Goal: Task Accomplishment & Management: Manage account settings

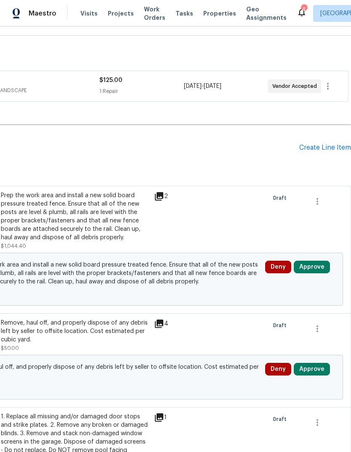
click at [319, 263] on button "Approve" at bounding box center [312, 267] width 36 height 13
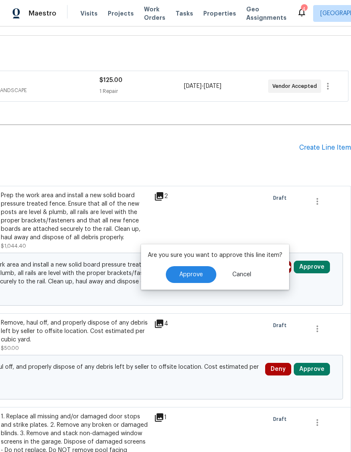
click at [201, 272] on span "Approve" at bounding box center [191, 275] width 24 height 6
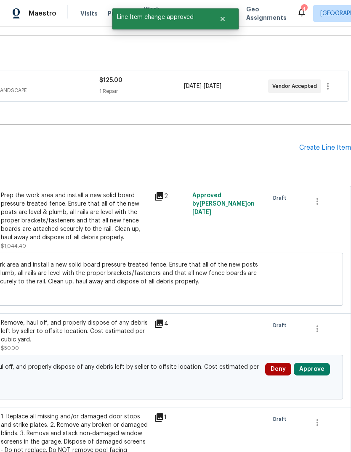
click at [316, 369] on button "Approve" at bounding box center [312, 369] width 36 height 13
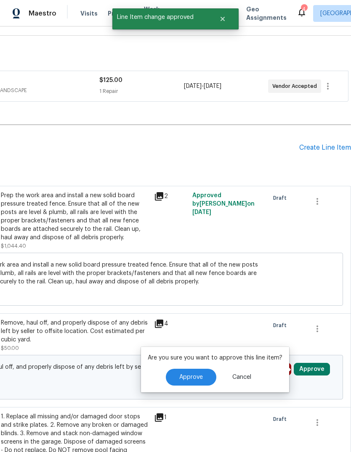
click at [203, 375] on button "Approve" at bounding box center [191, 377] width 50 height 17
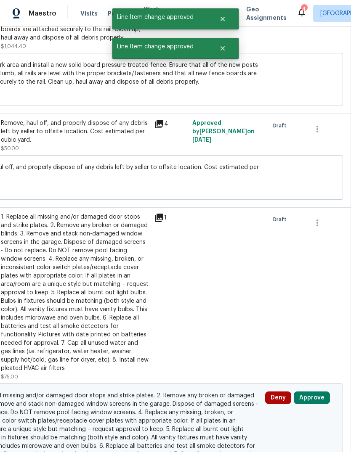
scroll to position [317, 125]
click at [312, 398] on button "Approve" at bounding box center [312, 398] width 36 height 13
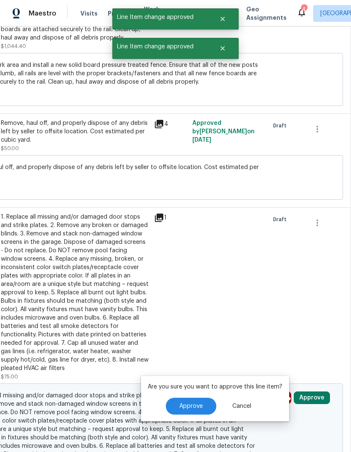
click at [204, 407] on button "Approve" at bounding box center [191, 406] width 50 height 17
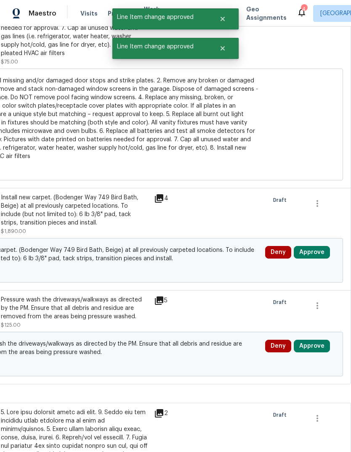
scroll to position [633, 125]
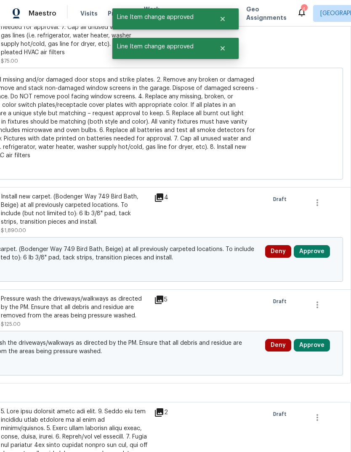
click at [313, 251] on button "Approve" at bounding box center [312, 251] width 36 height 13
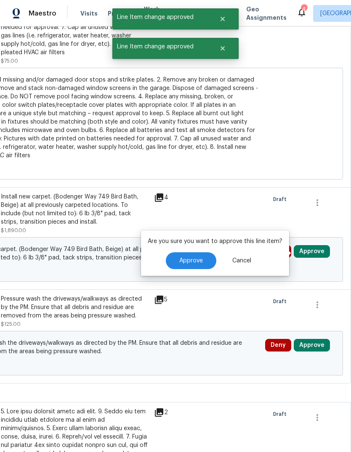
click at [202, 261] on button "Approve" at bounding box center [191, 260] width 50 height 17
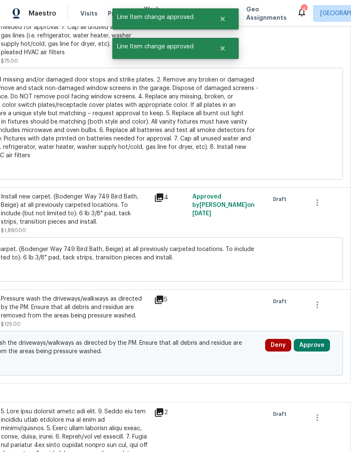
click at [314, 343] on button "Approve" at bounding box center [312, 345] width 36 height 13
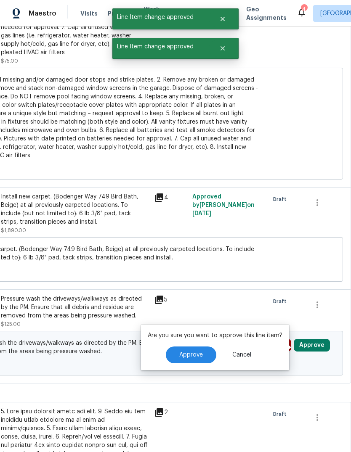
click at [209, 351] on button "Approve" at bounding box center [191, 355] width 50 height 17
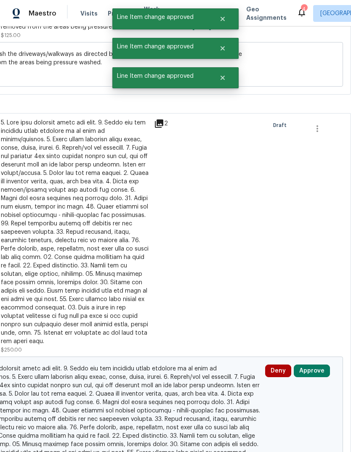
scroll to position [939, 123]
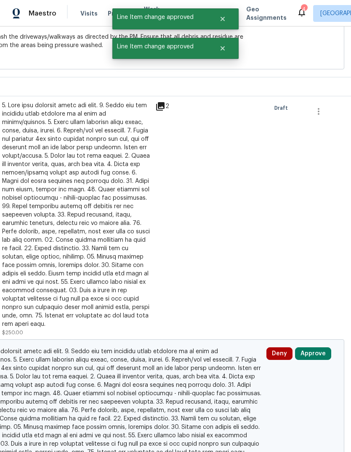
click at [316, 348] on button "Approve" at bounding box center [313, 354] width 36 height 13
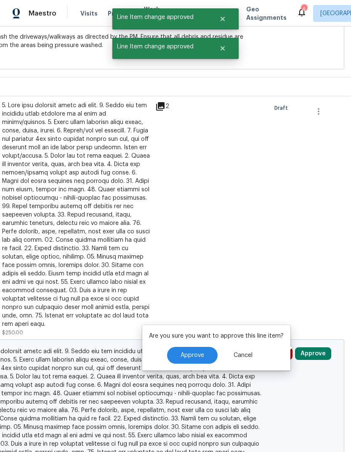
click at [197, 356] on span "Approve" at bounding box center [193, 356] width 24 height 6
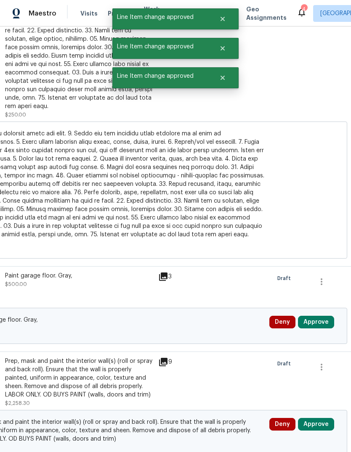
scroll to position [1191, 121]
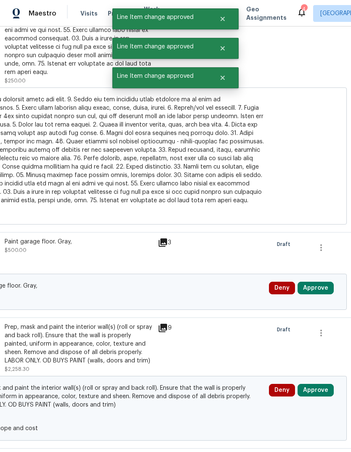
click at [318, 282] on button "Approve" at bounding box center [316, 288] width 36 height 13
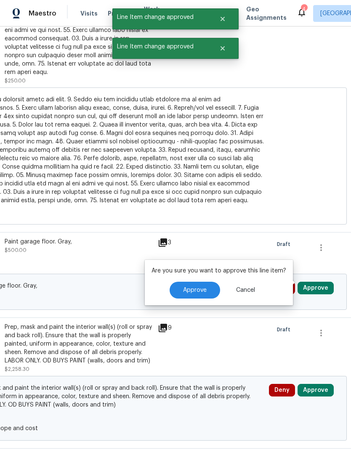
click at [205, 294] on button "Approve" at bounding box center [195, 290] width 50 height 17
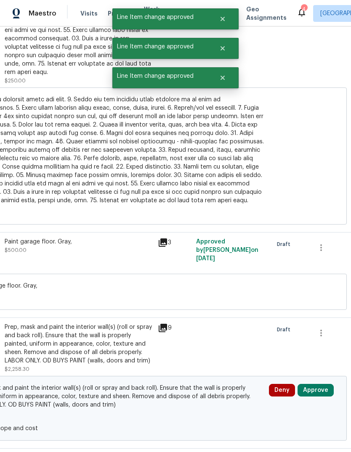
click at [321, 384] on button "Approve" at bounding box center [316, 390] width 36 height 13
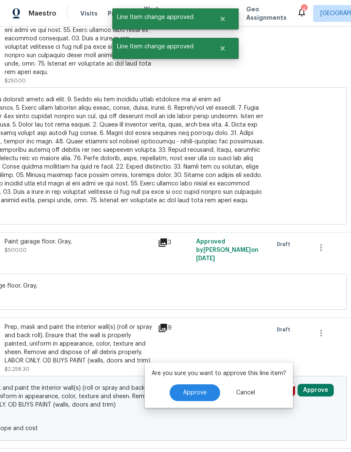
click at [205, 395] on span "Approve" at bounding box center [195, 393] width 24 height 6
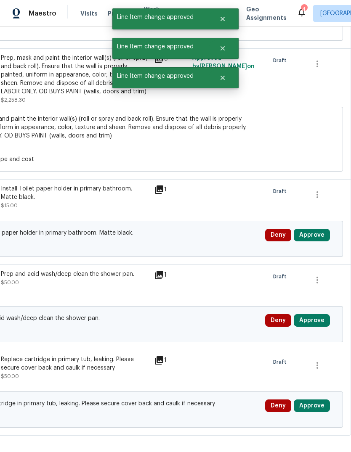
scroll to position [1461, 125]
click at [315, 230] on button "Approve" at bounding box center [312, 235] width 36 height 13
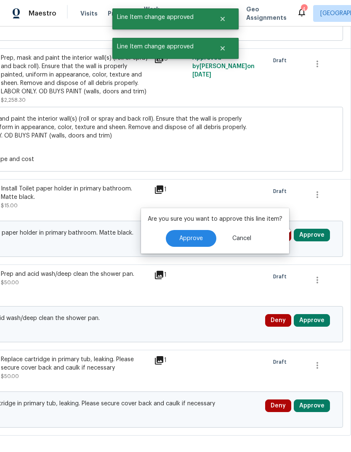
click at [200, 237] on span "Approve" at bounding box center [191, 239] width 24 height 6
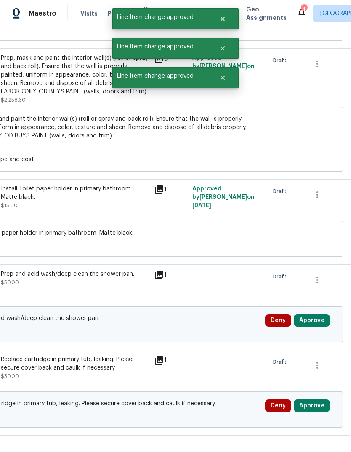
click at [319, 314] on button "Approve" at bounding box center [312, 320] width 36 height 13
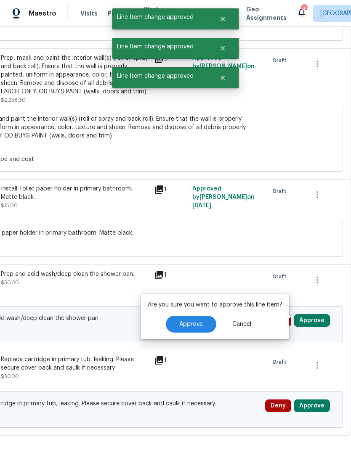
click at [198, 325] on span "Approve" at bounding box center [191, 325] width 24 height 6
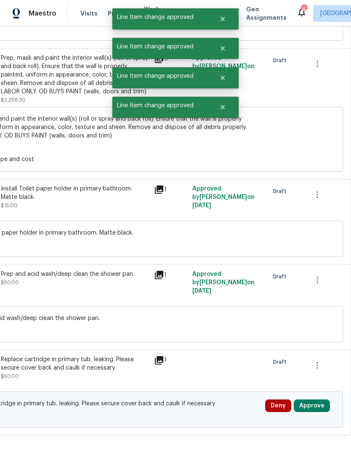
click at [311, 401] on button "Approve" at bounding box center [312, 406] width 36 height 13
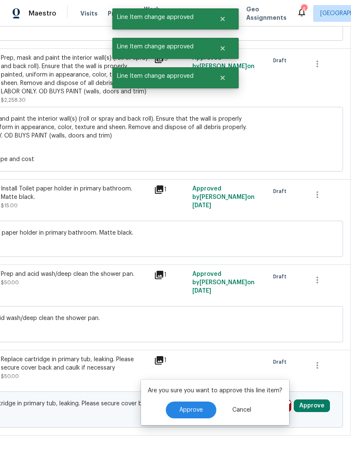
click at [192, 406] on button "Approve" at bounding box center [191, 410] width 50 height 17
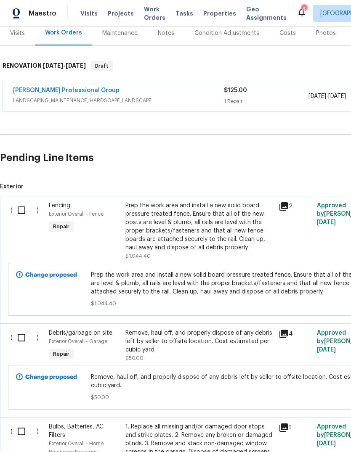
scroll to position [109, 0]
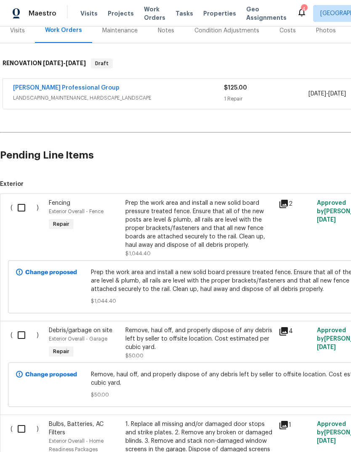
click at [20, 207] on input "checkbox" at bounding box center [25, 208] width 24 height 18
checkbox input "true"
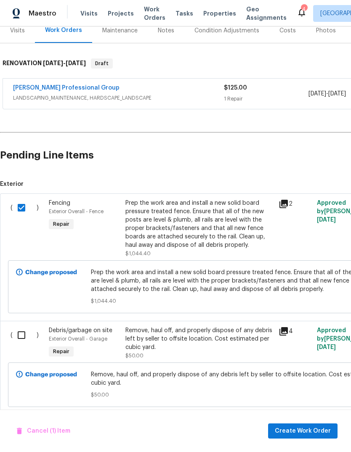
click at [20, 340] on input "checkbox" at bounding box center [25, 336] width 24 height 18
checkbox input "true"
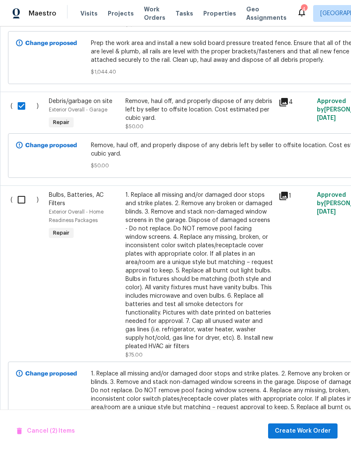
scroll to position [340, 0]
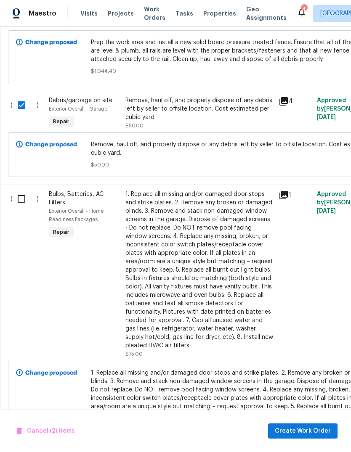
click at [24, 203] on input "checkbox" at bounding box center [25, 199] width 24 height 18
checkbox input "true"
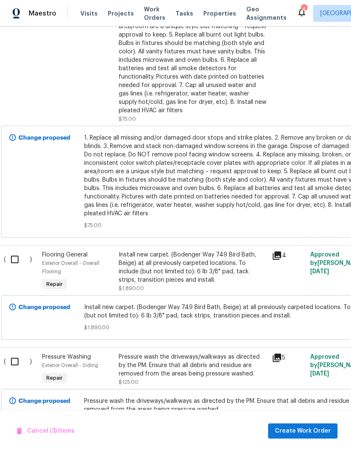
scroll to position [578, 8]
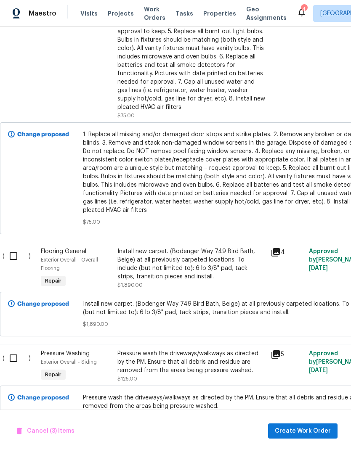
click at [19, 362] on input "checkbox" at bounding box center [17, 359] width 24 height 18
checkbox input "true"
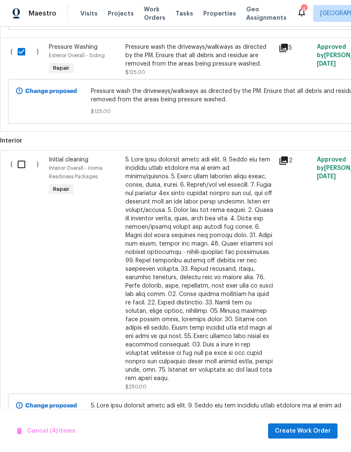
scroll to position [893, 0]
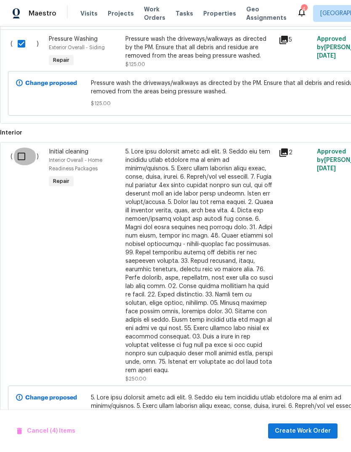
click at [20, 153] on input "checkbox" at bounding box center [25, 157] width 24 height 18
checkbox input "true"
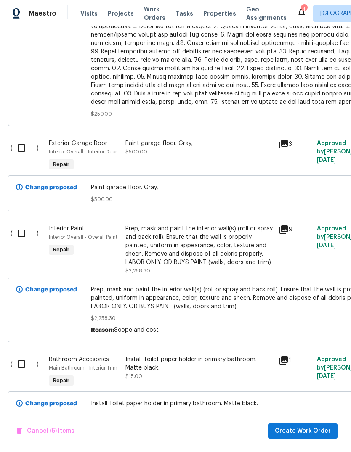
scroll to position [1290, 0]
click at [20, 148] on input "checkbox" at bounding box center [25, 148] width 24 height 18
checkbox input "true"
click at [24, 227] on input "checkbox" at bounding box center [25, 233] width 24 height 18
checkbox input "true"
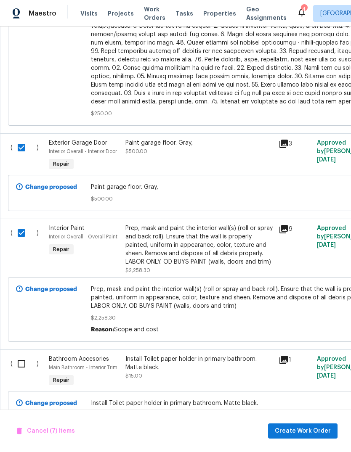
click at [24, 359] on input "checkbox" at bounding box center [25, 364] width 24 height 18
checkbox input "true"
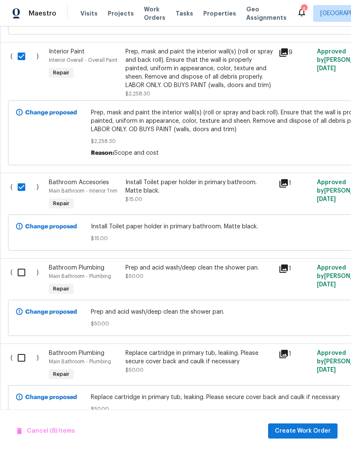
scroll to position [1467, 0]
click at [24, 273] on input "checkbox" at bounding box center [25, 273] width 24 height 18
checkbox input "true"
click at [22, 356] on input "checkbox" at bounding box center [25, 359] width 24 height 18
checkbox input "true"
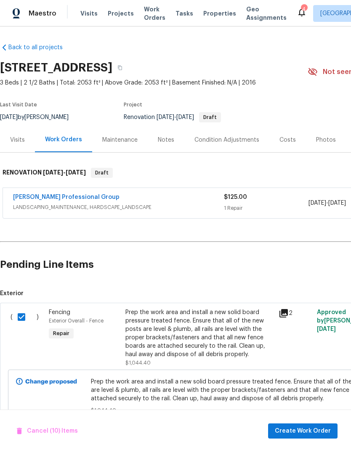
scroll to position [0, 0]
click at [315, 431] on span "Create Work Order" at bounding box center [303, 431] width 56 height 11
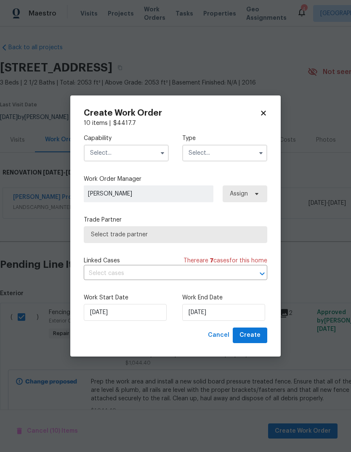
click at [123, 149] on input "text" at bounding box center [126, 153] width 85 height 17
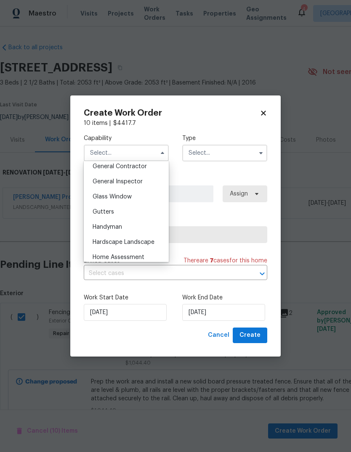
click at [148, 170] on div "General Contractor" at bounding box center [126, 166] width 81 height 15
type input "General Contractor"
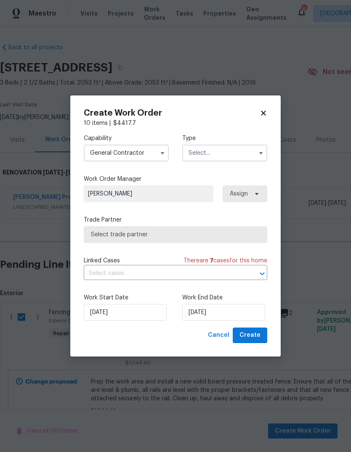
click at [221, 148] on input "text" at bounding box center [224, 153] width 85 height 17
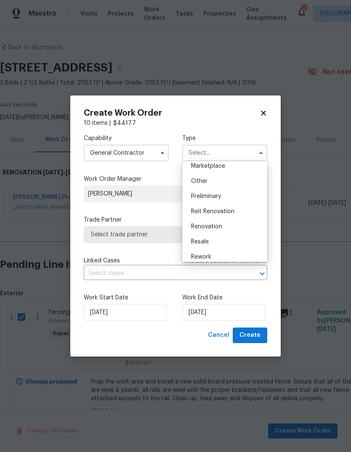
scroll to position [171, 0]
click at [244, 211] on div "Renovation" at bounding box center [224, 211] width 81 height 15
type input "Renovation"
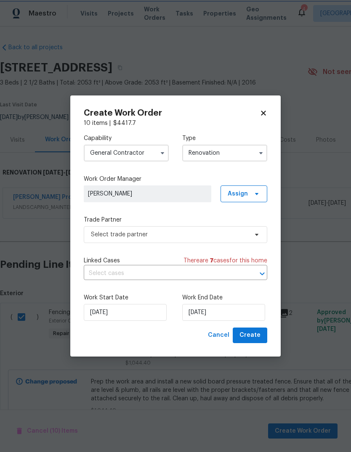
scroll to position [0, 0]
click at [253, 191] on span at bounding box center [255, 194] width 9 height 7
click at [262, 227] on div "Assign to me" at bounding box center [245, 229] width 37 height 8
click at [255, 226] on div "Assign to me" at bounding box center [245, 229] width 37 height 8
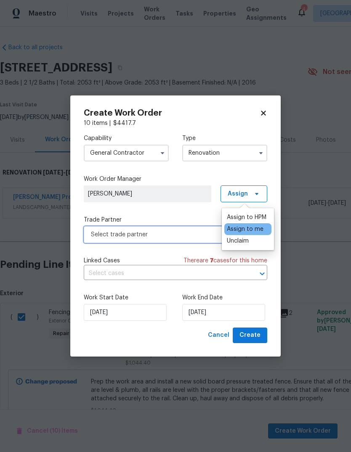
click at [147, 230] on span "Select trade partner" at bounding box center [175, 234] width 183 height 17
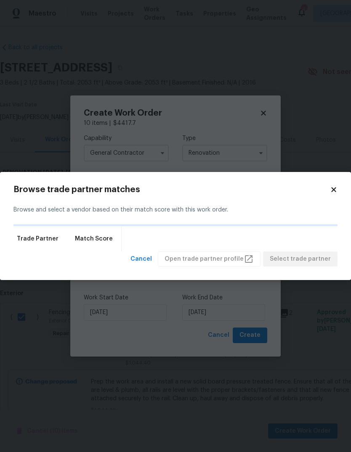
click at [147, 230] on div "Trade Partner Match Score" at bounding box center [175, 238] width 324 height 25
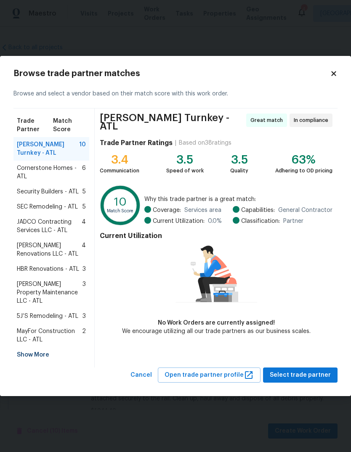
click at [52, 348] on div "Show More" at bounding box center [51, 355] width 76 height 15
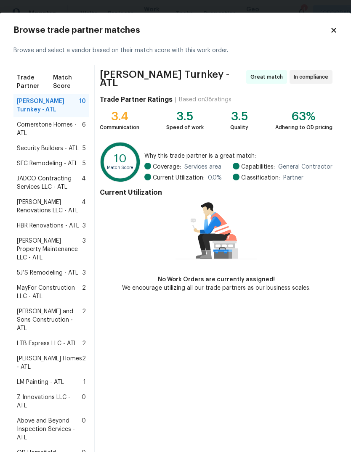
click at [63, 378] on span "LM Painting - ATL" at bounding box center [40, 382] width 47 height 8
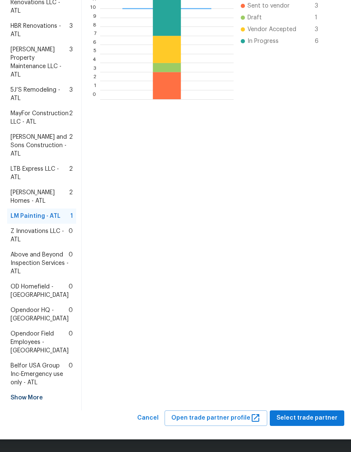
scroll to position [284, 0]
click at [316, 419] on span "Select trade partner" at bounding box center [306, 418] width 61 height 11
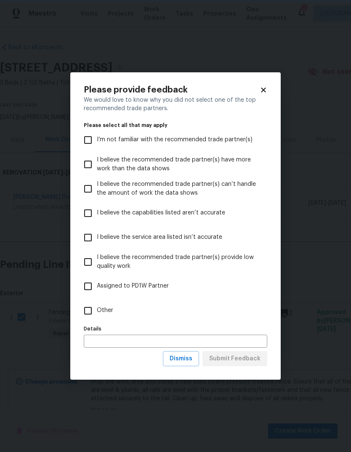
scroll to position [0, 0]
click at [89, 313] on input "Other" at bounding box center [88, 311] width 18 height 18
checkbox input "true"
click at [128, 340] on input "text" at bounding box center [175, 341] width 183 height 13
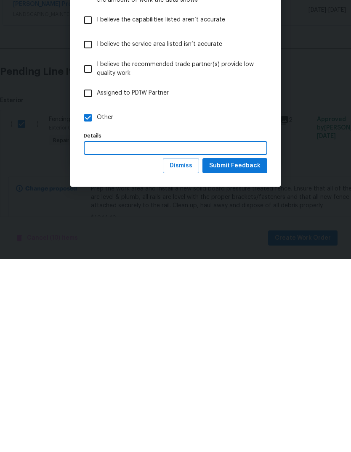
scroll to position [32, 0]
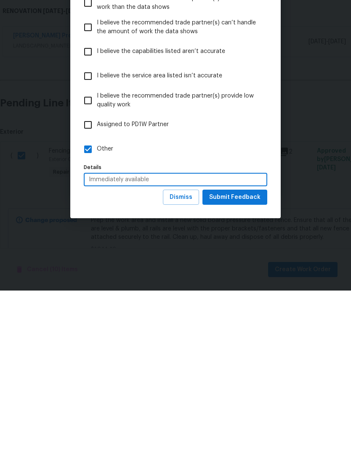
type input "Immediately available"
click at [249, 354] on span "Submit Feedback" at bounding box center [234, 359] width 51 height 11
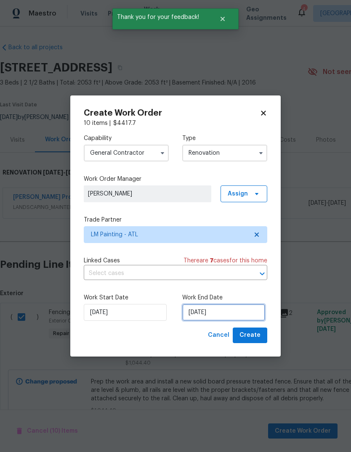
click at [231, 321] on input "[DATE]" at bounding box center [223, 312] width 83 height 17
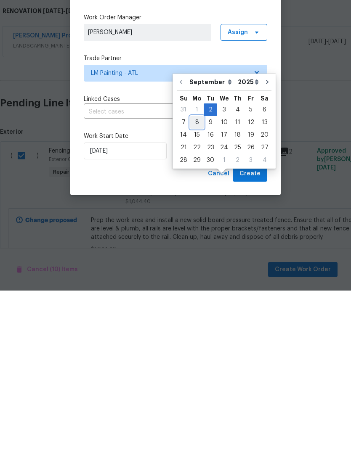
click at [197, 278] on div "8" at bounding box center [196, 284] width 13 height 12
type input "[DATE]"
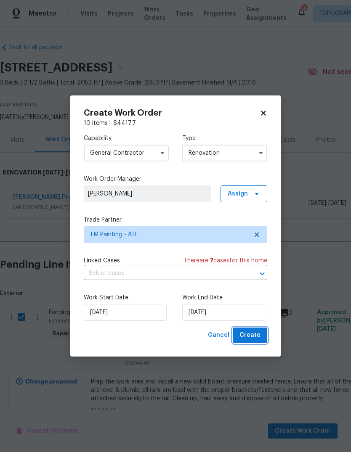
click at [254, 337] on span "Create" at bounding box center [249, 335] width 21 height 11
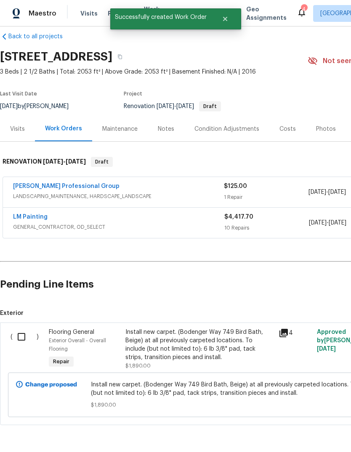
scroll to position [10, 0]
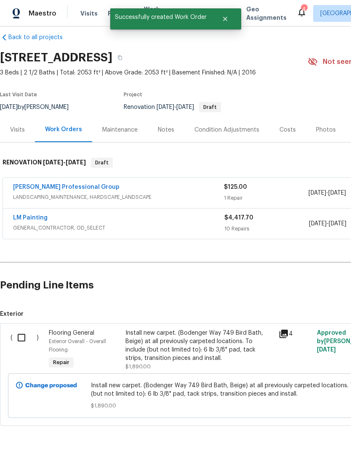
click at [19, 335] on input "checkbox" at bounding box center [25, 338] width 24 height 18
checkbox input "true"
click at [315, 428] on span "Create Work Order" at bounding box center [303, 431] width 56 height 11
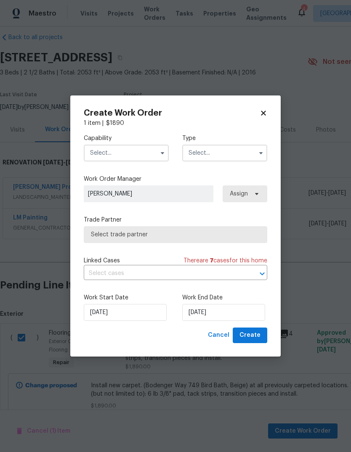
click at [131, 155] on input "text" at bounding box center [126, 153] width 85 height 17
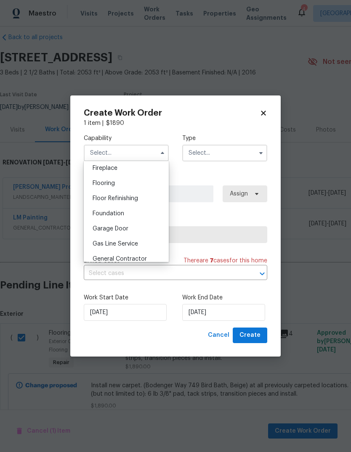
scroll to position [315, 0]
click at [122, 183] on div "Flooring" at bounding box center [126, 182] width 81 height 15
type input "Flooring"
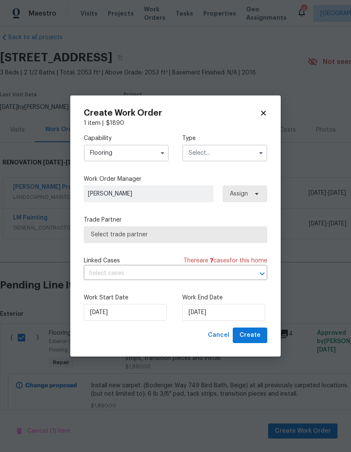
click at [215, 145] on input "text" at bounding box center [224, 153] width 85 height 17
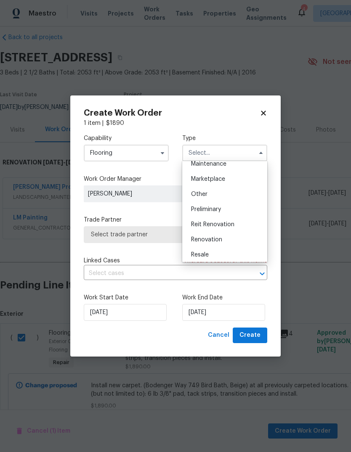
scroll to position [162, 0]
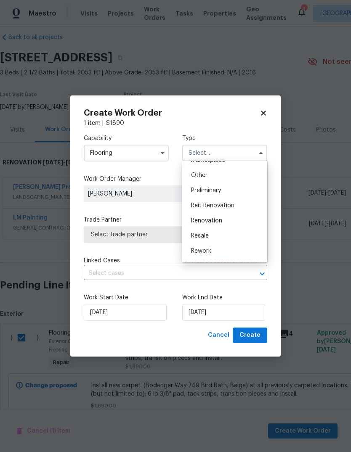
click at [243, 223] on div "Renovation" at bounding box center [224, 220] width 81 height 15
type input "Renovation"
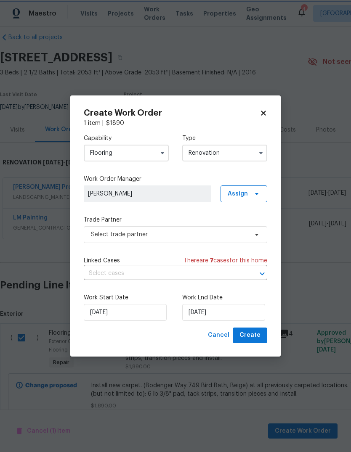
scroll to position [0, 0]
click at [245, 194] on span "Assign" at bounding box center [238, 194] width 20 height 8
click at [259, 233] on div "Assign to me" at bounding box center [245, 229] width 37 height 8
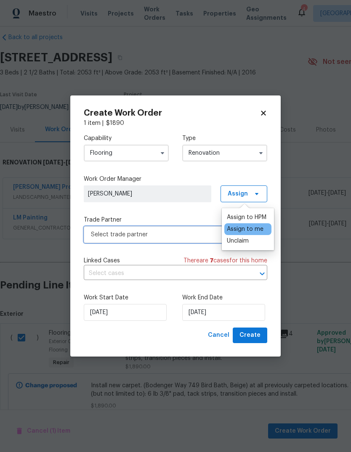
click at [178, 235] on span "Select trade partner" at bounding box center [169, 235] width 157 height 8
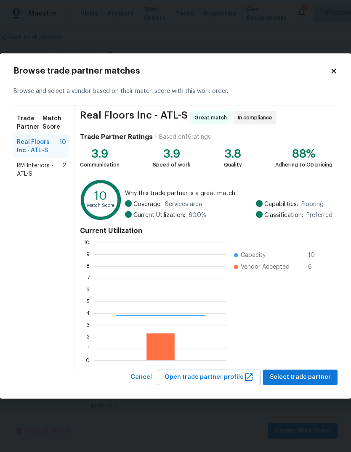
scroll to position [118, 133]
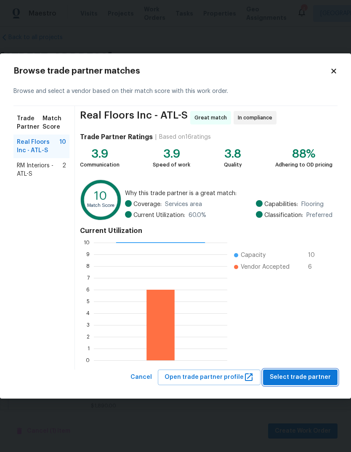
click at [325, 378] on span "Select trade partner" at bounding box center [300, 377] width 61 height 11
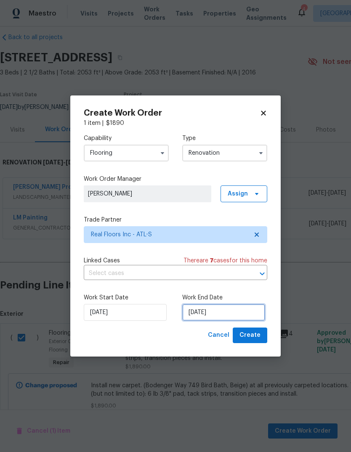
click at [234, 312] on input "[DATE]" at bounding box center [223, 312] width 83 height 17
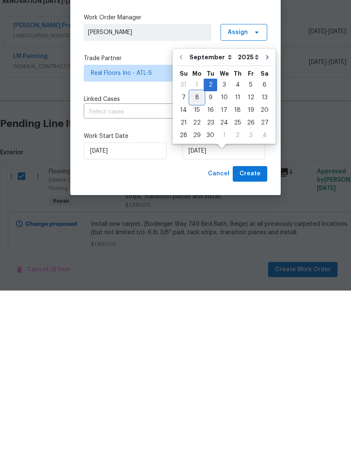
click at [197, 253] on div "8" at bounding box center [196, 259] width 13 height 12
type input "[DATE]"
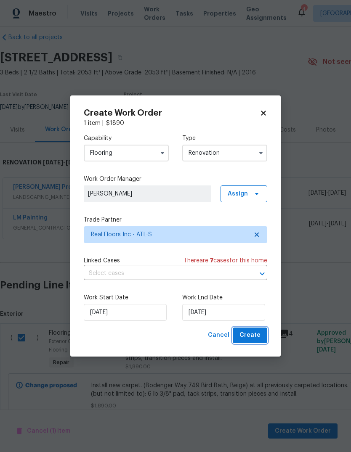
click at [255, 338] on span "Create" at bounding box center [249, 335] width 21 height 11
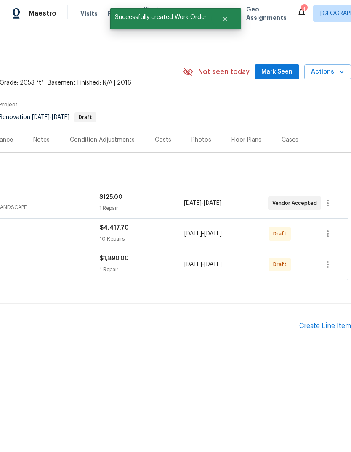
scroll to position [0, 125]
click at [330, 233] on icon "button" at bounding box center [328, 234] width 10 height 10
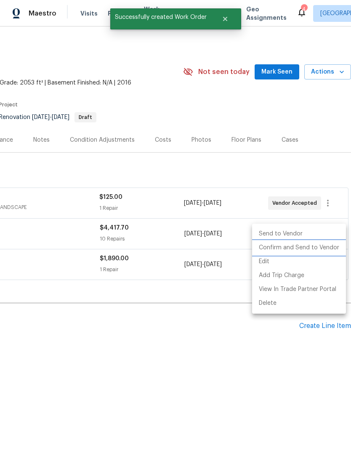
click at [325, 249] on li "Confirm and Send to Vendor" at bounding box center [299, 248] width 94 height 14
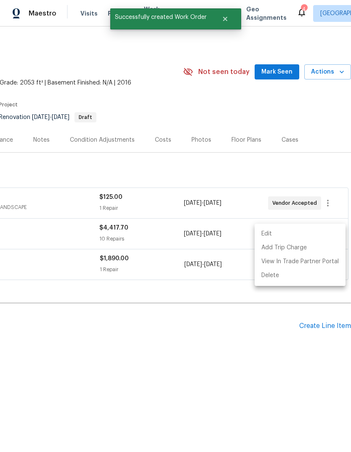
click at [308, 373] on div at bounding box center [175, 226] width 351 height 452
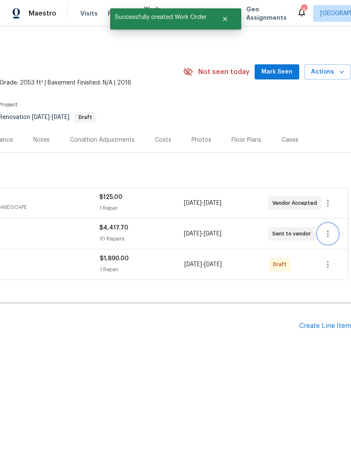
click at [327, 266] on icon "button" at bounding box center [328, 265] width 10 height 10
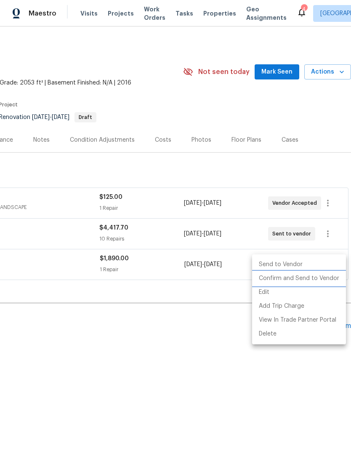
click at [319, 282] on li "Confirm and Send to Vendor" at bounding box center [299, 279] width 94 height 14
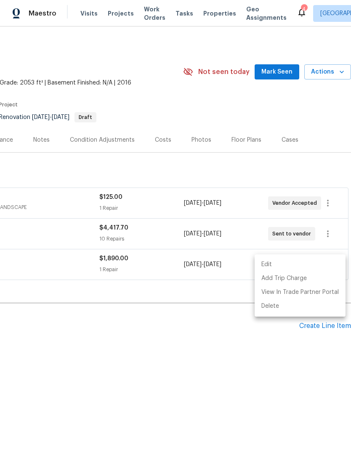
click at [218, 122] on div at bounding box center [175, 226] width 351 height 452
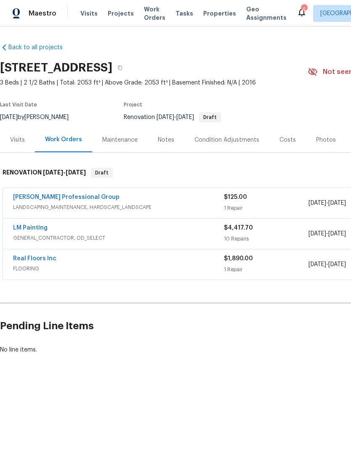
scroll to position [0, 0]
click at [28, 231] on link "LM Painting" at bounding box center [30, 228] width 35 height 6
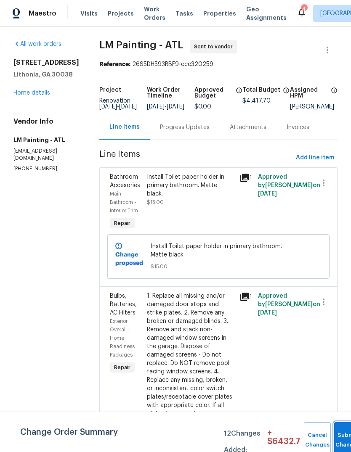
click at [338, 435] on button "Submit Changes" at bounding box center [347, 441] width 27 height 36
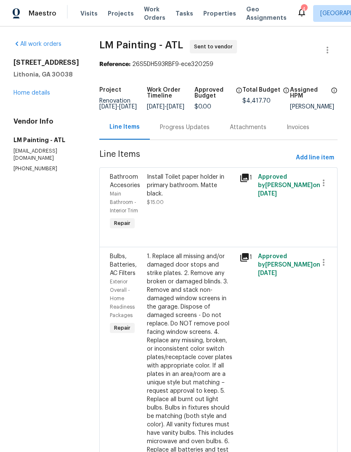
click at [205, 126] on div "Progress Updates" at bounding box center [185, 127] width 50 height 8
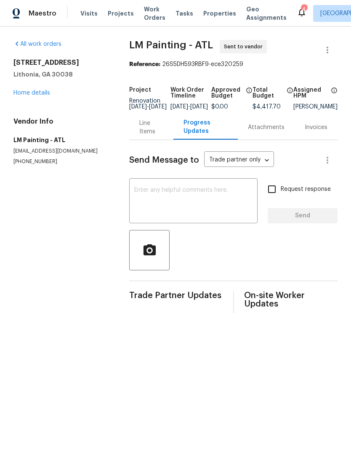
click at [213, 200] on textarea at bounding box center [193, 201] width 118 height 29
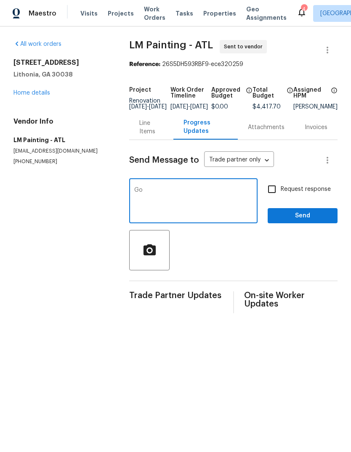
type textarea "G"
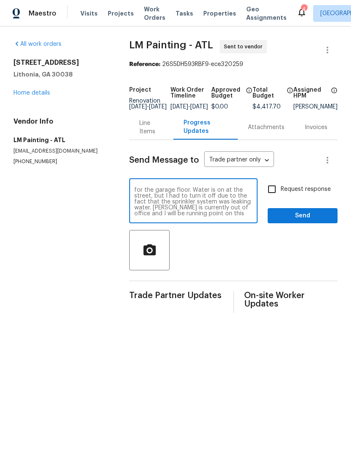
scroll to position [47, 0]
click at [250, 217] on textarea "Good evening. This project is ready to start. There will be two other trades on…" at bounding box center [193, 201] width 118 height 29
click at [220, 217] on textarea "Good evening. This project is ready to start. There will be two other trades on…" at bounding box center [193, 201] width 118 height 29
click at [168, 207] on textarea "Good evening. This project is ready to start. There will be two other trades on…" at bounding box center [193, 201] width 118 height 29
type textarea "Good evening. This project is ready to start. There will be two other trades on…"
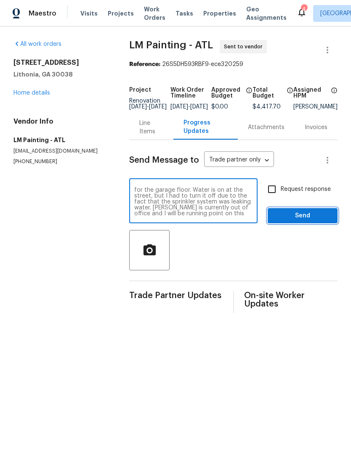
click at [321, 221] on span "Send" at bounding box center [302, 216] width 56 height 11
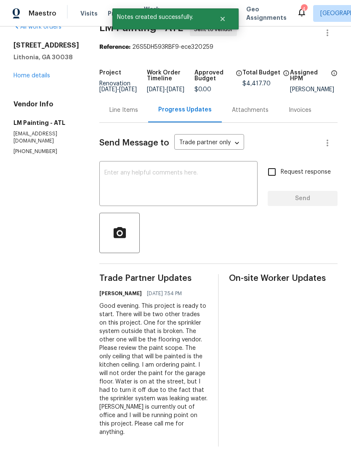
scroll to position [17, 0]
click at [45, 77] on link "Home details" at bounding box center [31, 76] width 37 height 6
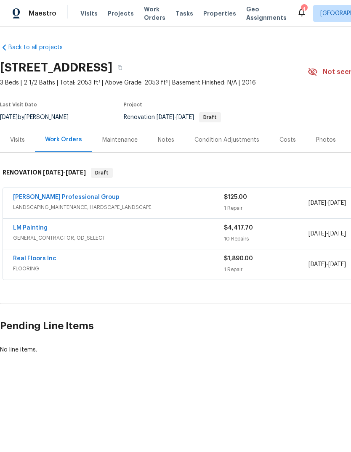
click at [162, 144] on div "Notes" at bounding box center [166, 140] width 16 height 8
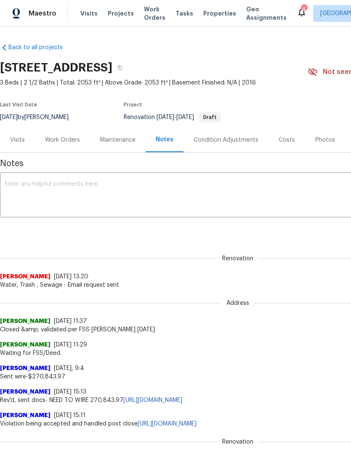
click at [53, 199] on textarea at bounding box center [237, 195] width 465 height 29
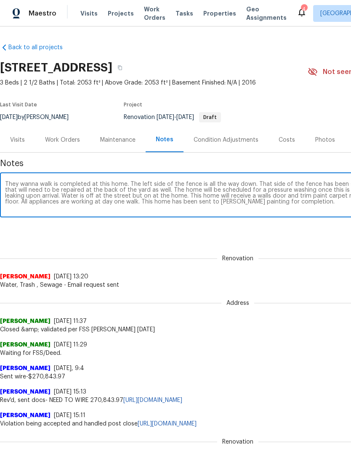
click at [169, 204] on textarea "They wanna walk is completed at this home. The left side of the fence is all th…" at bounding box center [237, 195] width 465 height 29
click at [209, 199] on textarea "They wanna walk is completed at this home. The left side of the fence is all th…" at bounding box center [237, 195] width 465 height 29
click at [254, 204] on textarea "They wanna walk is completed at this home. The left side of the fence is all th…" at bounding box center [237, 195] width 465 height 29
click at [37, 183] on textarea "They wanna walk is completed at this home. The left side of the fence is all th…" at bounding box center [237, 195] width 465 height 29
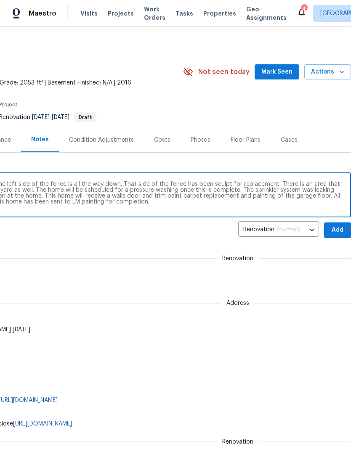
scroll to position [0, 125]
click at [219, 184] on textarea "Day one walk is completed at this home. The left side of the fence is all the w…" at bounding box center [112, 195] width 465 height 29
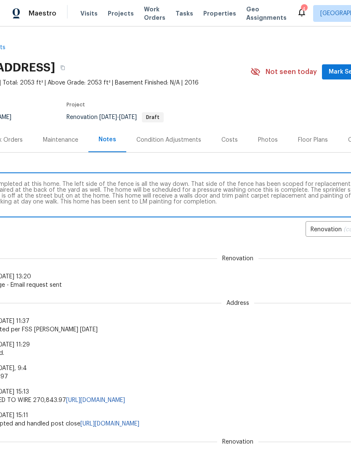
scroll to position [0, 57]
click at [225, 194] on textarea "Day one walk is completed at this home. The left side of the fence is all the w…" at bounding box center [180, 195] width 465 height 29
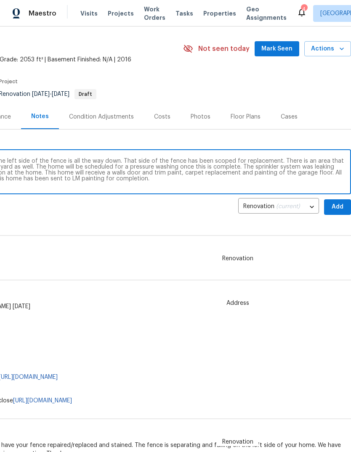
scroll to position [23, 125]
type textarea "Day one walk is completed at this home. The left side of the fence is all the w…"
click at [335, 209] on span "Add" at bounding box center [337, 207] width 13 height 11
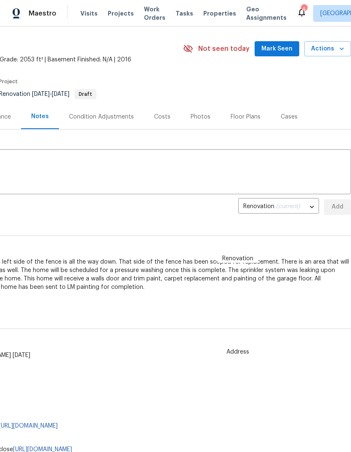
click at [168, 120] on div "Costs" at bounding box center [162, 116] width 37 height 25
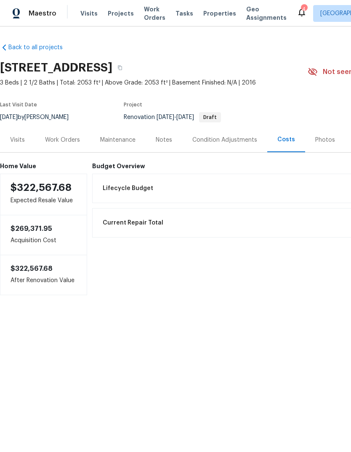
click at [23, 142] on div "Visits" at bounding box center [17, 140] width 15 height 8
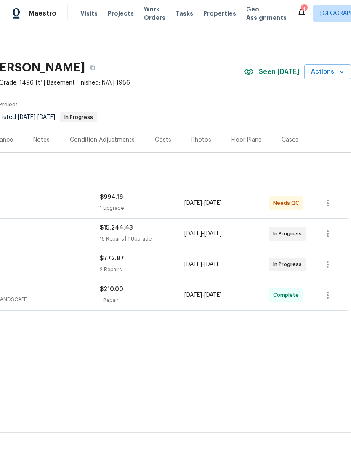
scroll to position [0, 125]
click at [199, 141] on div "Photos" at bounding box center [201, 140] width 20 height 8
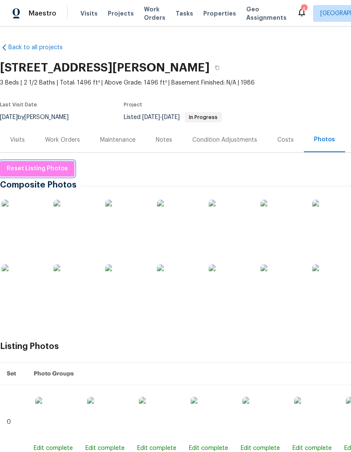
click at [50, 174] on button "Reset Listing Photos" at bounding box center [37, 169] width 74 height 16
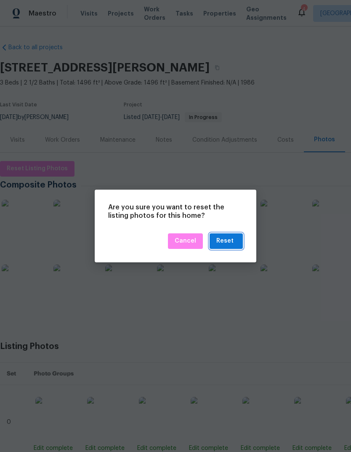
click at [224, 243] on div "Reset" at bounding box center [224, 241] width 17 height 11
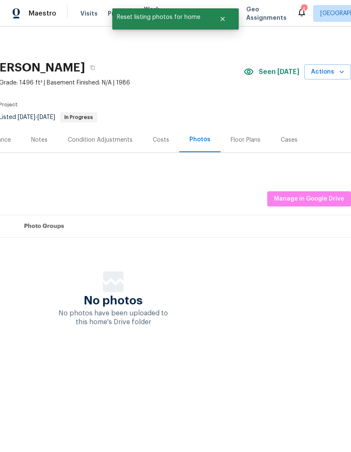
scroll to position [0, 125]
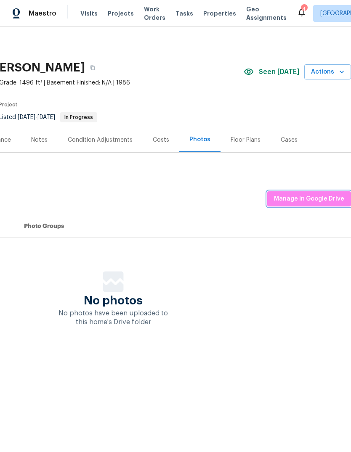
click at [307, 198] on span "Manage in Google Drive" at bounding box center [309, 199] width 70 height 11
